Goal: Task Accomplishment & Management: Manage account settings

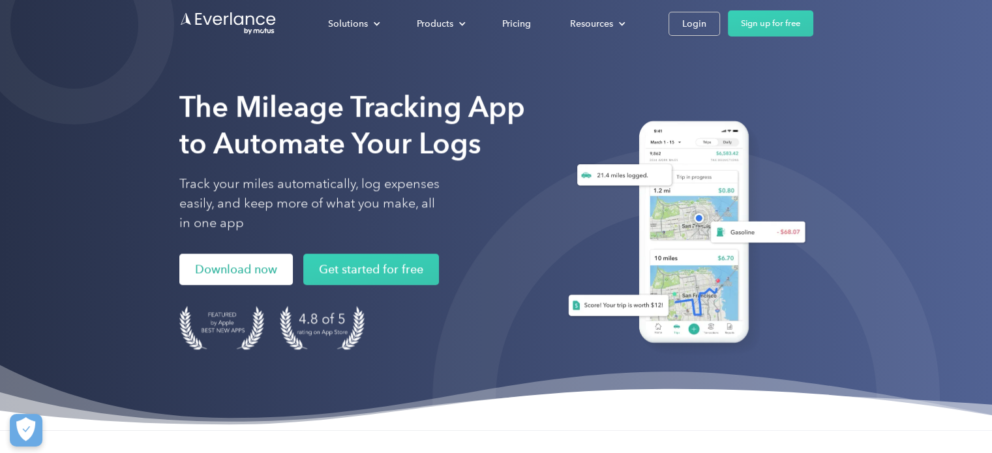
click at [222, 278] on link "Download now" at bounding box center [236, 269] width 114 height 31
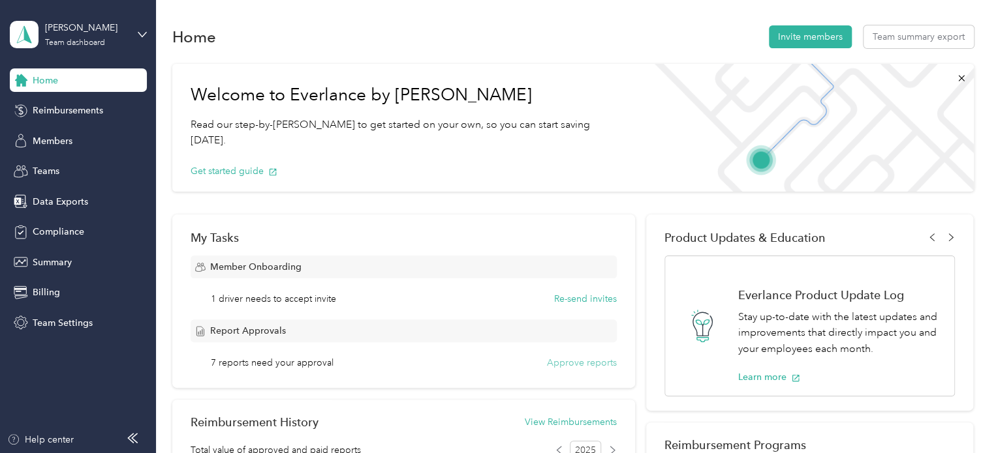
click at [585, 365] on button "Approve reports" at bounding box center [582, 363] width 70 height 14
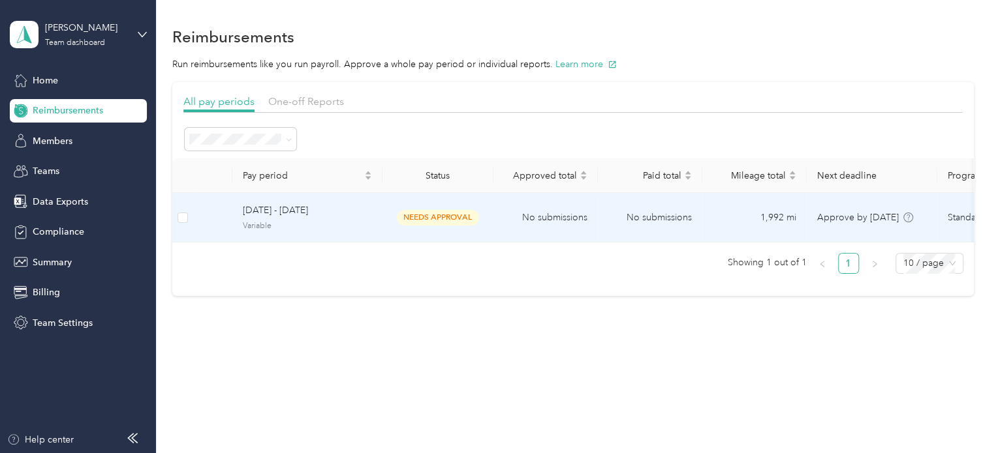
click at [262, 207] on span "September 22 - 28, 2025" at bounding box center [307, 211] width 129 height 14
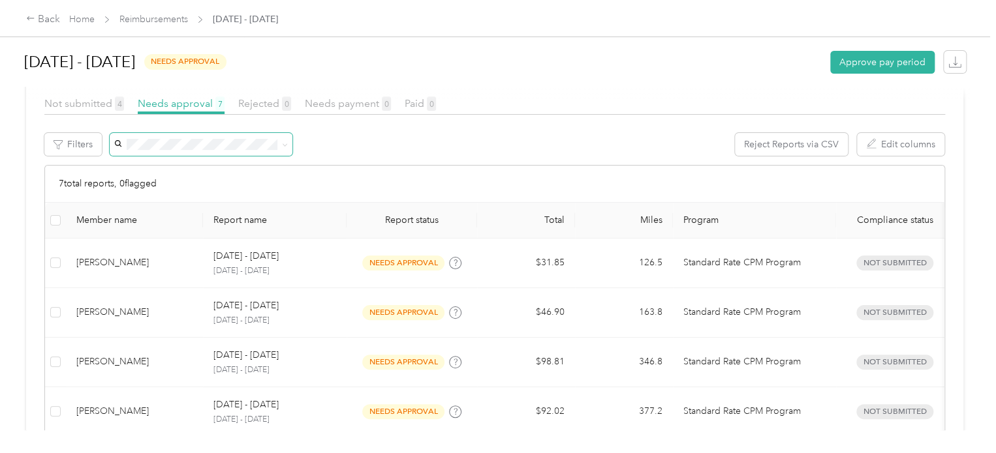
scroll to position [136, 0]
